Goal: Task Accomplishment & Management: Use online tool/utility

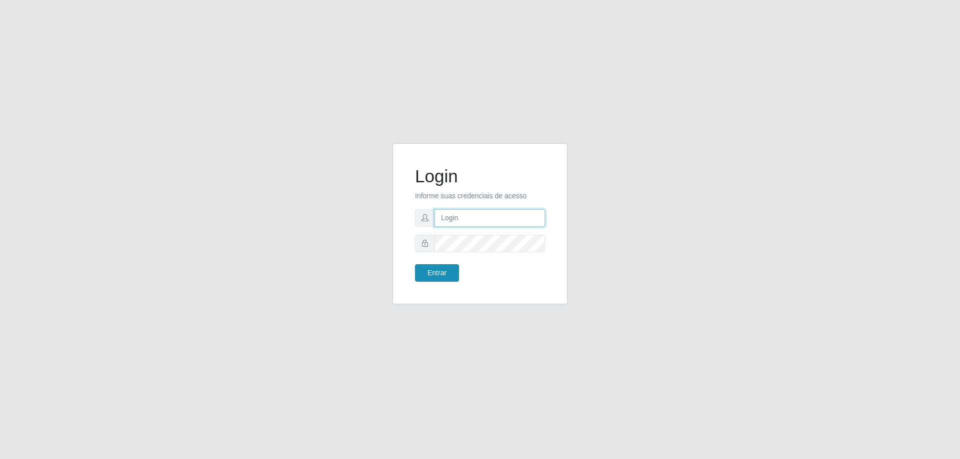
type input "mayara@frigomaster"
click at [442, 273] on button "Entrar" at bounding box center [437, 272] width 44 height 17
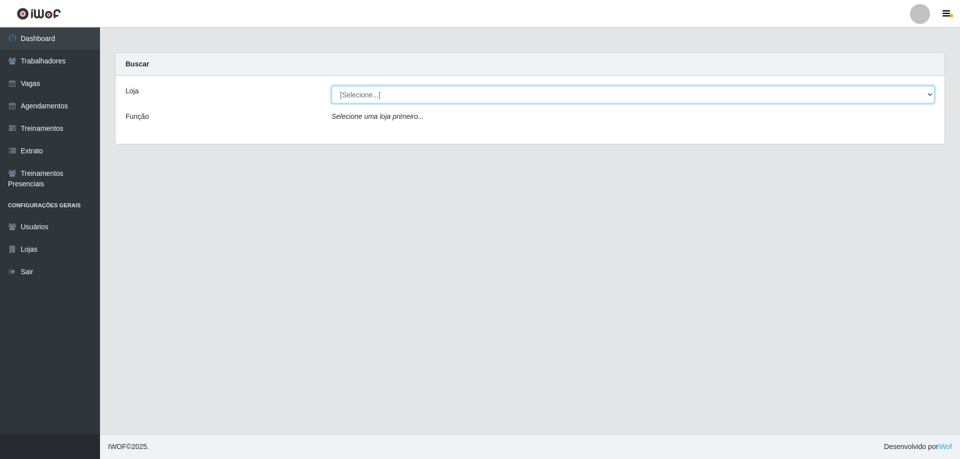
click at [502, 98] on select "[Selecione...] FrigoMaster" at bounding box center [632, 94] width 603 height 17
select select "392"
click at [331, 86] on select "[Selecione...] FrigoMaster" at bounding box center [632, 94] width 603 height 17
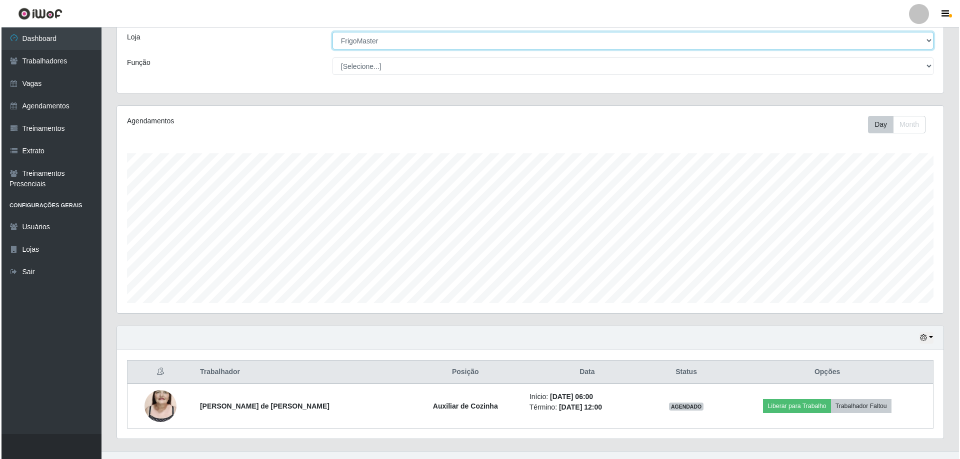
scroll to position [71, 0]
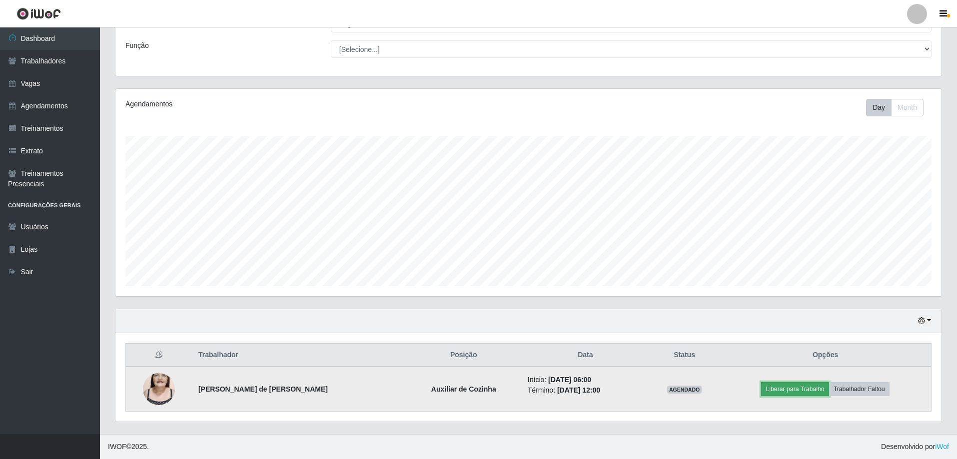
click at [789, 393] on button "Liberar para Trabalho" at bounding box center [794, 389] width 67 height 14
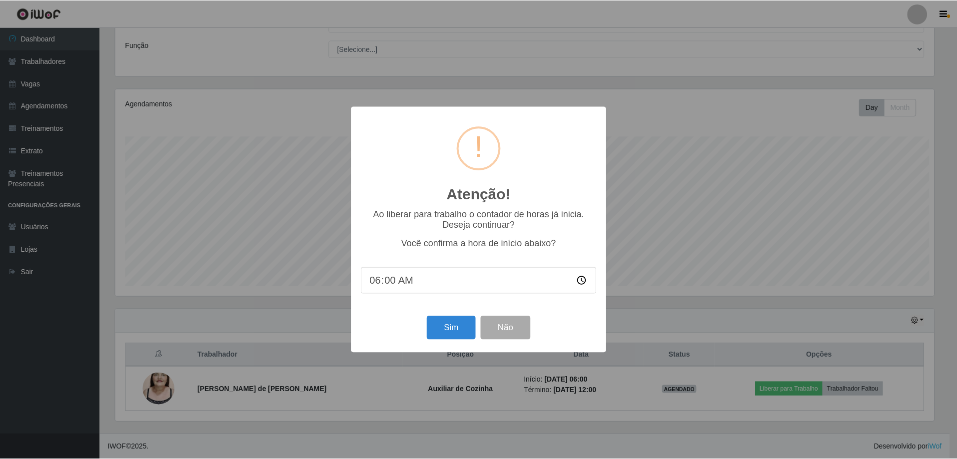
scroll to position [207, 821]
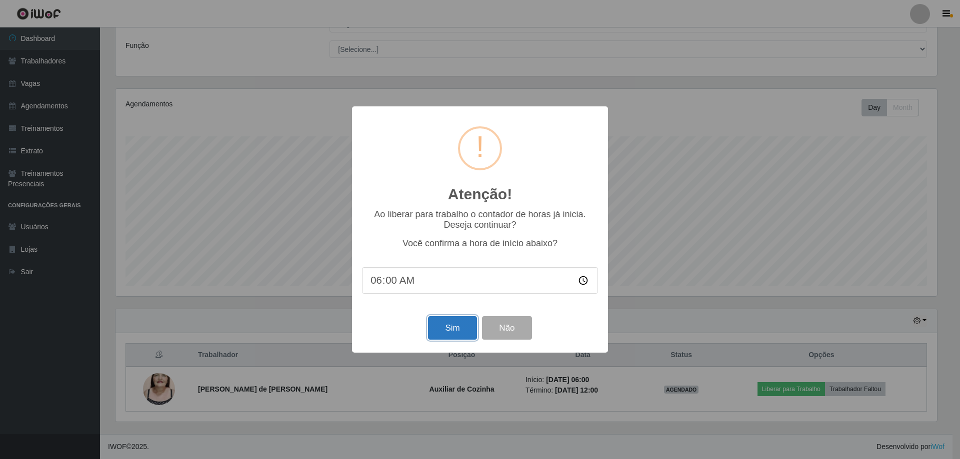
click at [455, 337] on button "Sim" at bounding box center [452, 327] width 48 height 23
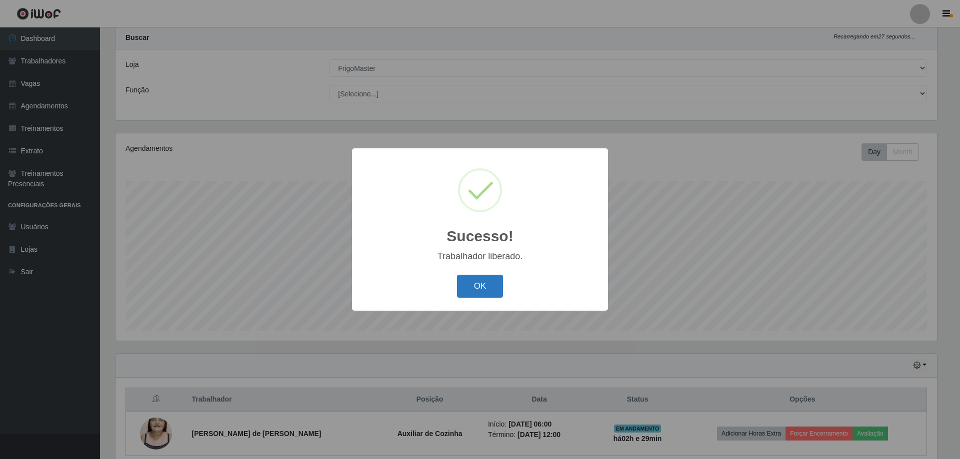
click at [486, 298] on button "OK" at bounding box center [480, 286] width 46 height 23
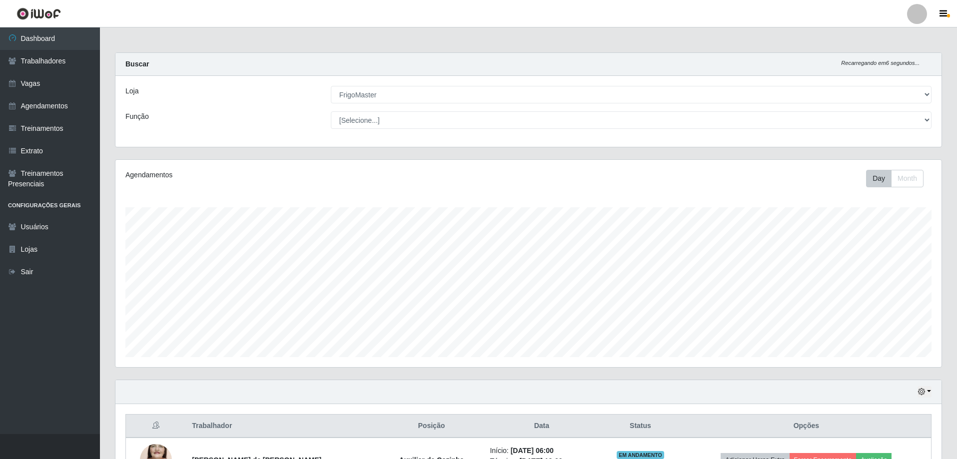
scroll to position [50, 0]
